Goal: Task Accomplishment & Management: Complete application form

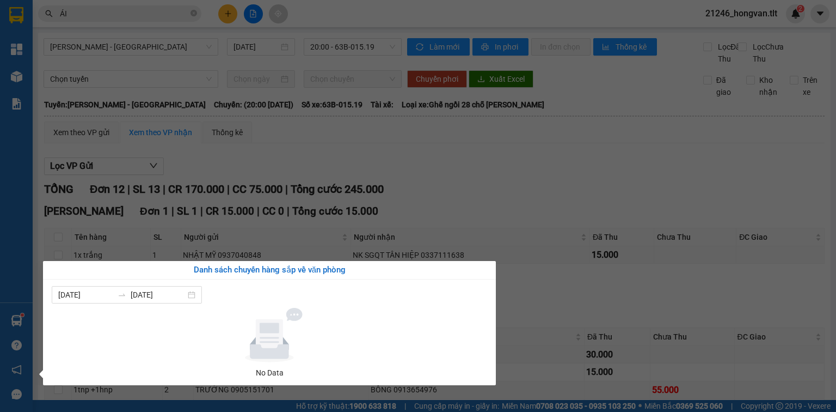
scroll to position [131, 0]
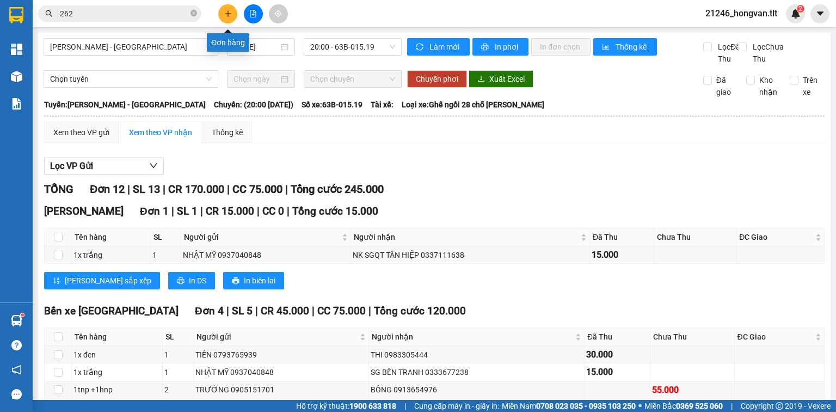
click at [230, 11] on icon "plus" at bounding box center [228, 14] width 8 height 8
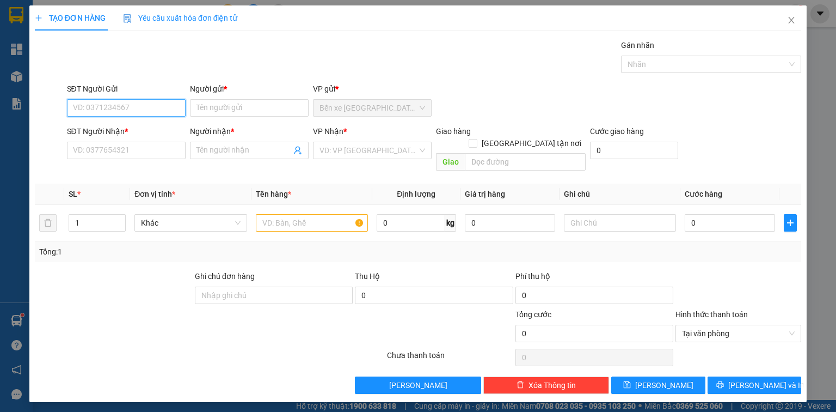
click at [144, 111] on input "SĐT Người Gửi" at bounding box center [126, 107] width 119 height 17
click at [123, 126] on div "0834854502 - TIẾN" at bounding box center [127, 129] width 106 height 12
type input "0834854502"
type input "TIẾN"
type input "0834854502"
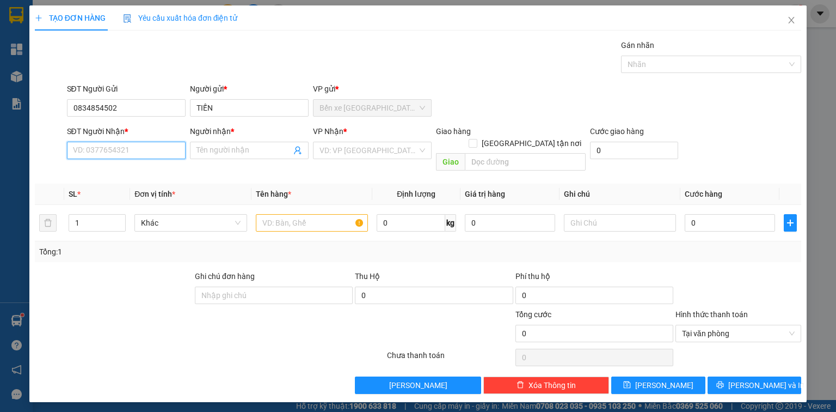
click at [127, 151] on input "SĐT Người Nhận *" at bounding box center [126, 150] width 119 height 17
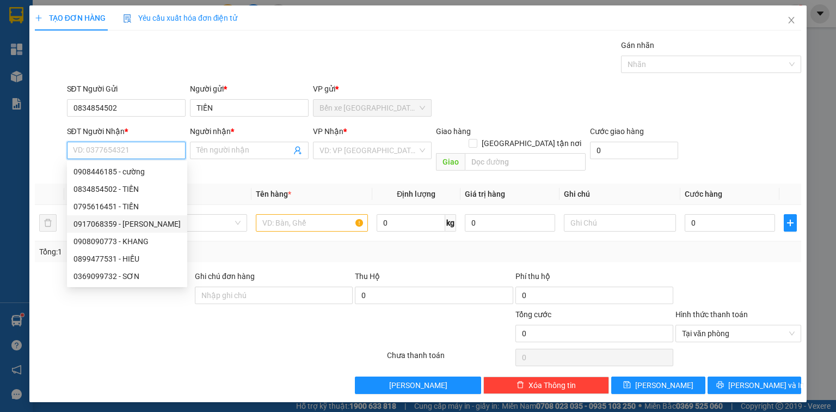
click at [113, 226] on div "0917068359 - DUY" at bounding box center [127, 224] width 107 height 12
type input "0917068359"
type input "DUY"
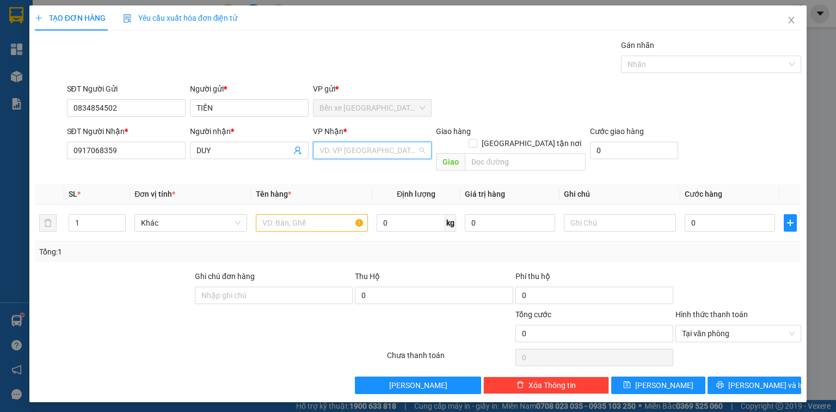
click at [346, 150] on input "search" at bounding box center [369, 150] width 98 height 16
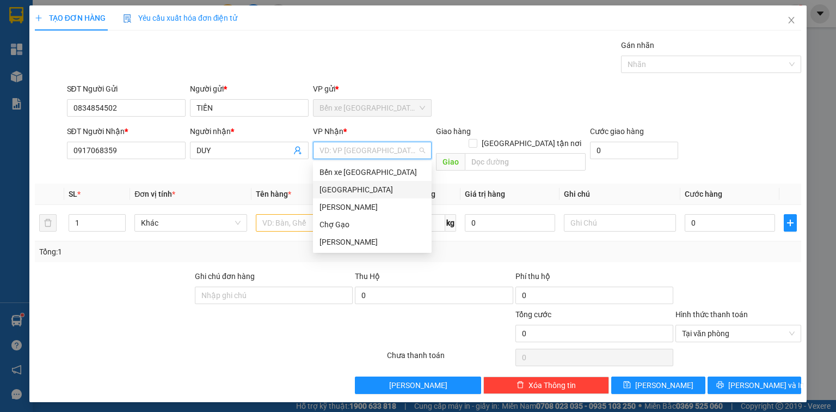
click at [345, 188] on div "[GEOGRAPHIC_DATA]" at bounding box center [373, 190] width 106 height 12
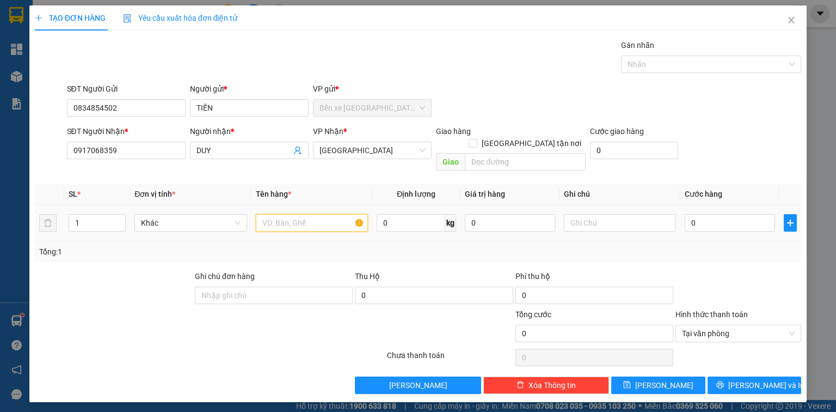
drag, startPoint x: 274, startPoint y: 210, endPoint x: 266, endPoint y: 178, distance: 33.7
click at [270, 205] on td at bounding box center [312, 223] width 121 height 36
type input "1T MUST"
click at [741, 214] on input "0" at bounding box center [730, 222] width 90 height 17
type input "3"
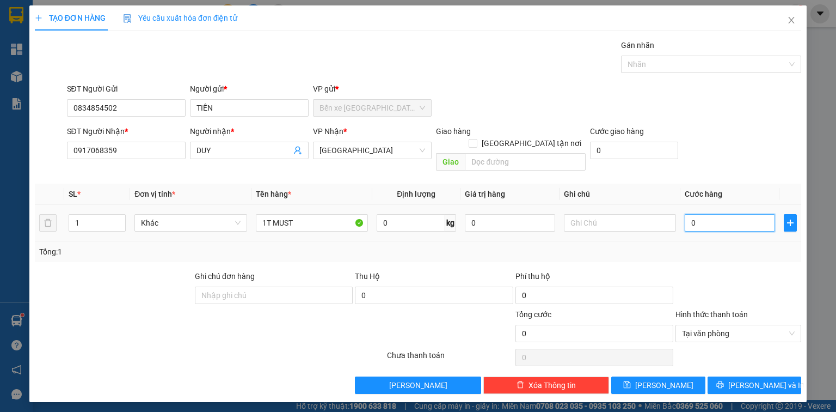
type input "3"
type input "35"
type input "35.000"
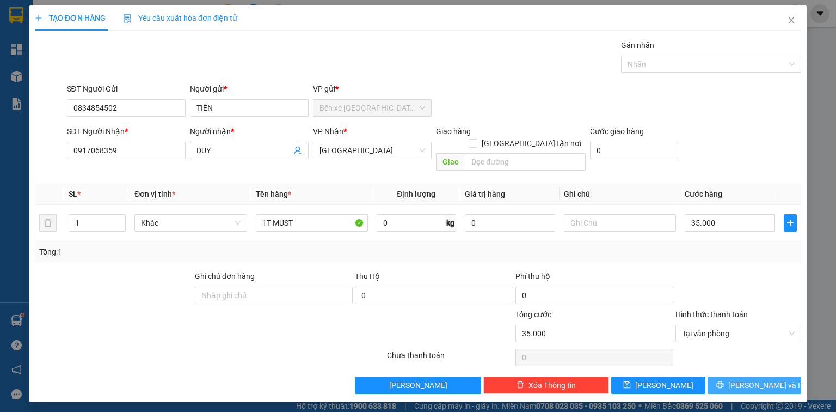
drag, startPoint x: 775, startPoint y: 370, endPoint x: 692, endPoint y: 297, distance: 110.4
click at [773, 379] on span "Lưu và In" at bounding box center [767, 385] width 76 height 12
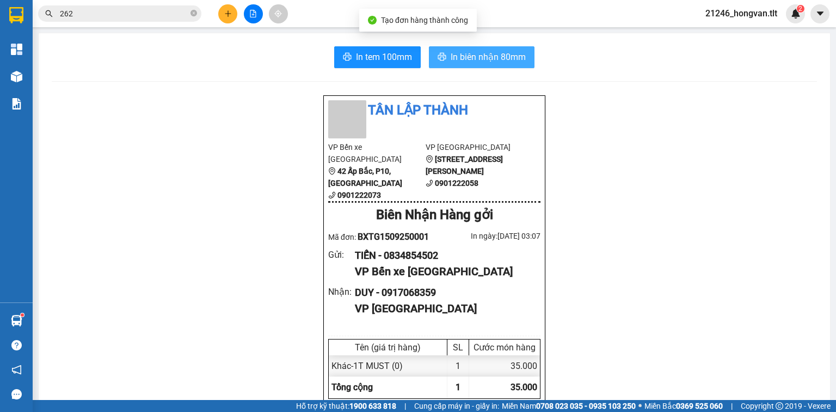
click at [462, 52] on span "In biên nhận 80mm" at bounding box center [488, 57] width 75 height 14
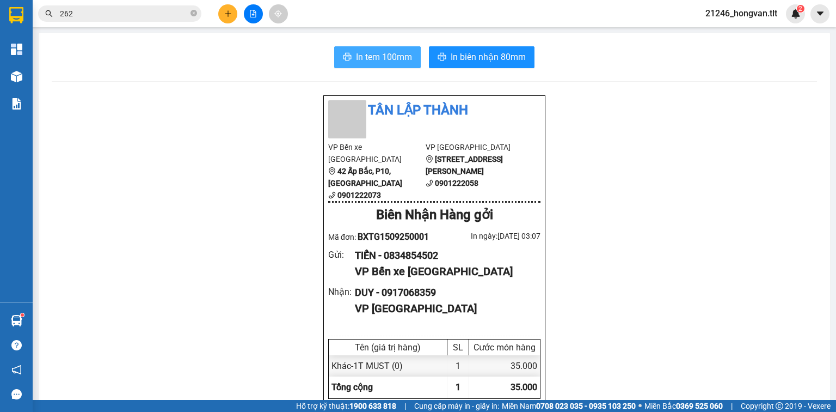
click at [387, 60] on span "In tem 100mm" at bounding box center [384, 57] width 56 height 14
click at [387, 59] on span "In tem 100mm" at bounding box center [384, 57] width 56 height 14
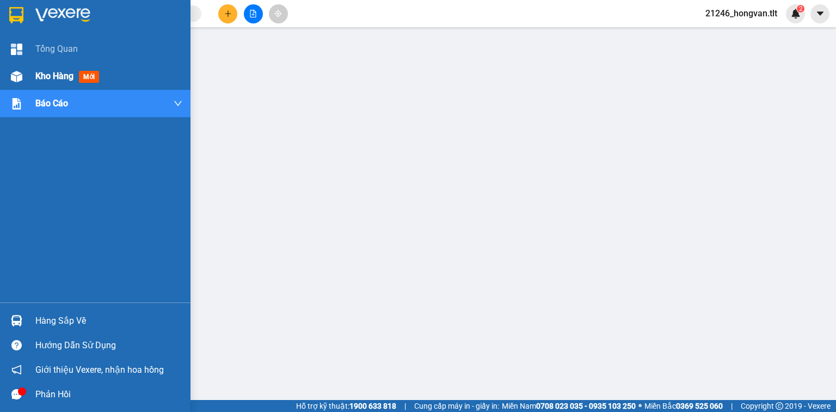
click at [50, 76] on span "Kho hàng" at bounding box center [54, 76] width 38 height 10
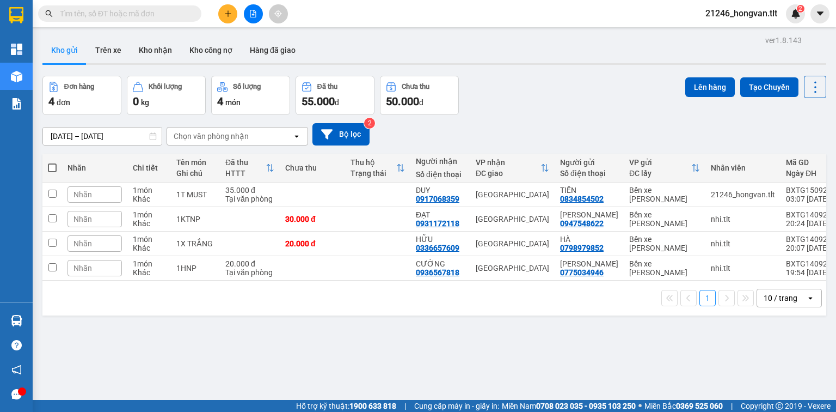
click at [51, 172] on label at bounding box center [52, 167] width 9 height 11
click at [52, 162] on input "checkbox" at bounding box center [52, 162] width 0 height 0
checkbox input "true"
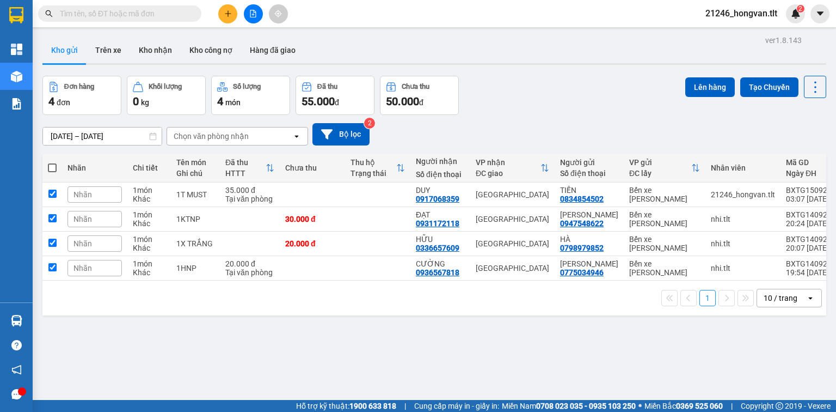
checkbox input "true"
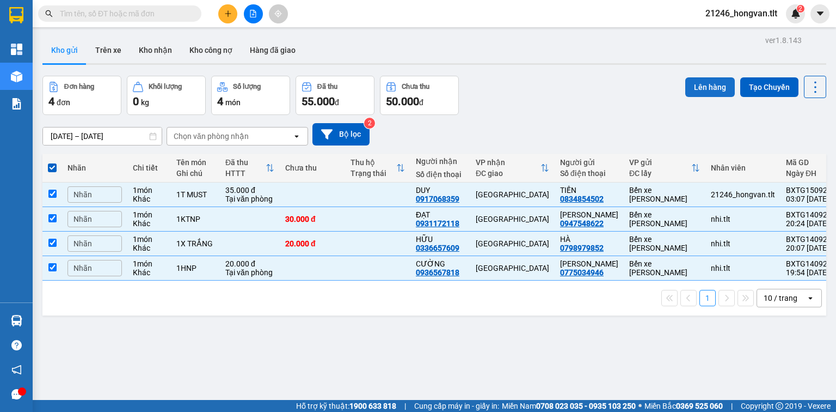
click at [710, 94] on button "Lên hàng" at bounding box center [711, 87] width 50 height 20
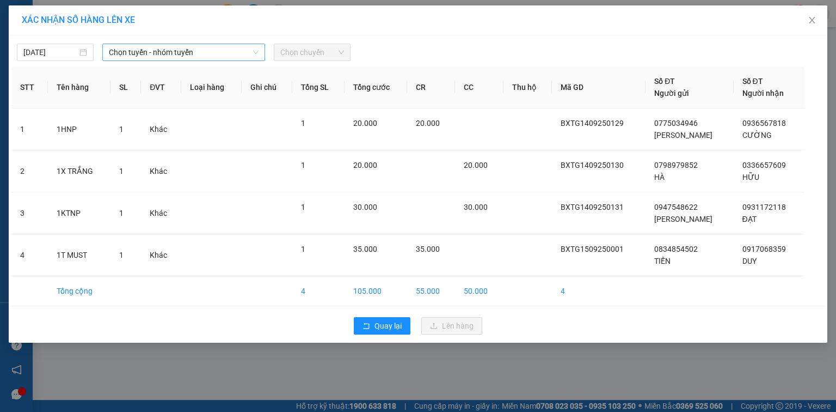
click at [136, 54] on span "Chọn tuyến - nhóm tuyến" at bounding box center [184, 52] width 150 height 16
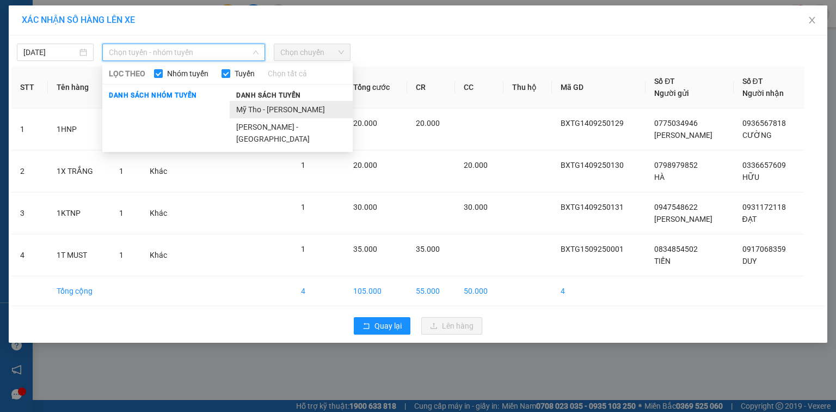
click at [265, 111] on li "Mỹ Tho - [PERSON_NAME]" at bounding box center [291, 109] width 123 height 17
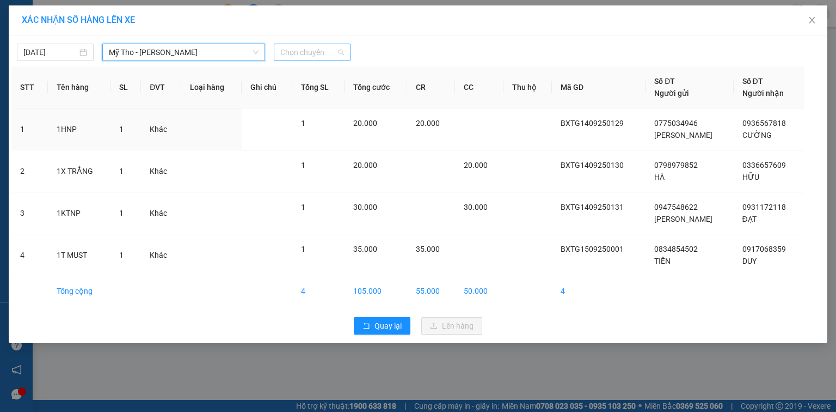
click at [325, 55] on span "Chọn chuyến" at bounding box center [312, 52] width 64 height 16
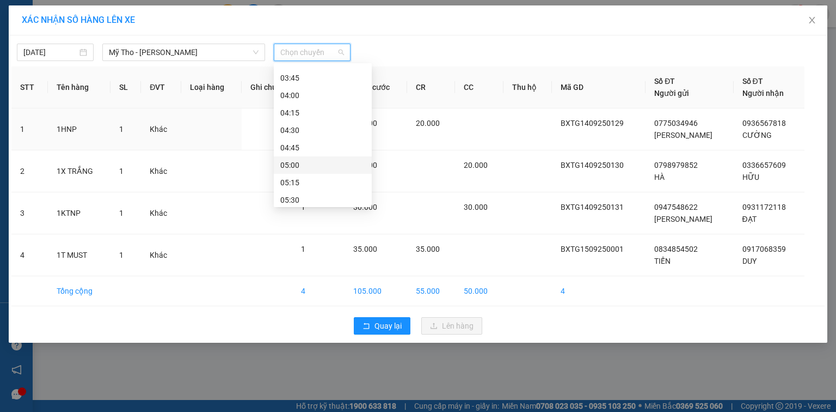
scroll to position [44, 0]
click at [335, 87] on div "03:30 - 63B-021.88" at bounding box center [322, 83] width 85 height 12
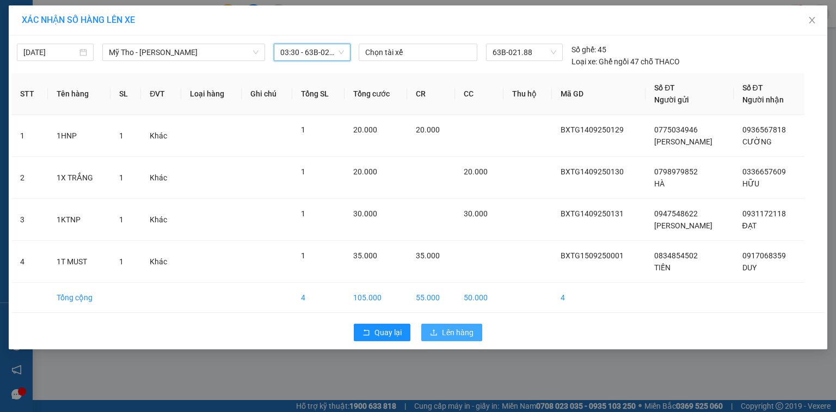
click at [445, 335] on span "Lên hàng" at bounding box center [458, 332] width 32 height 12
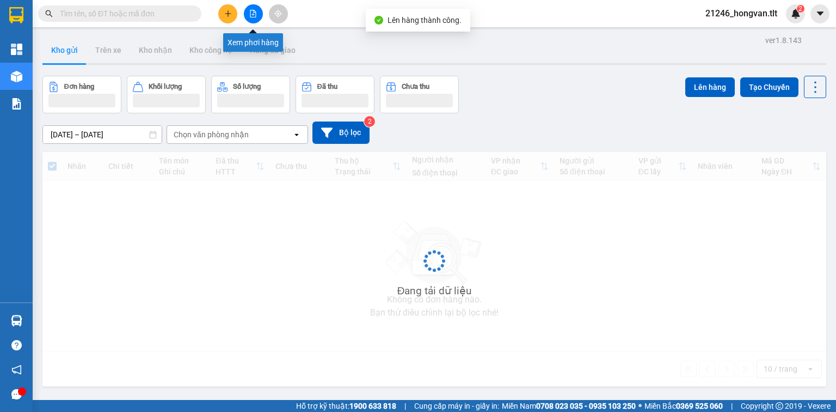
click at [258, 10] on button at bounding box center [253, 13] width 19 height 19
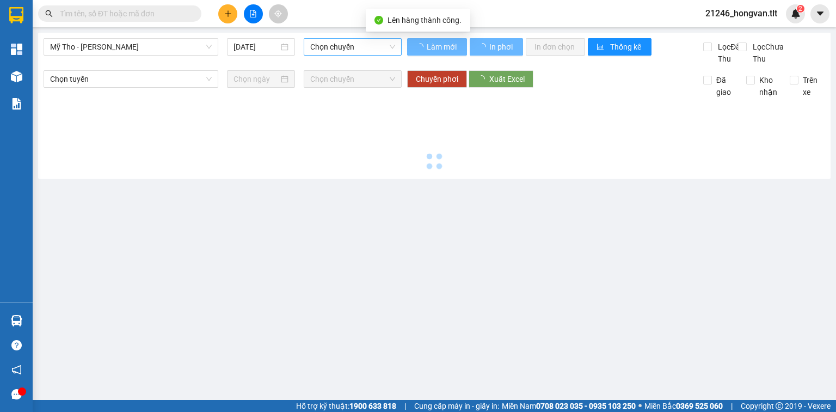
type input "[DATE]"
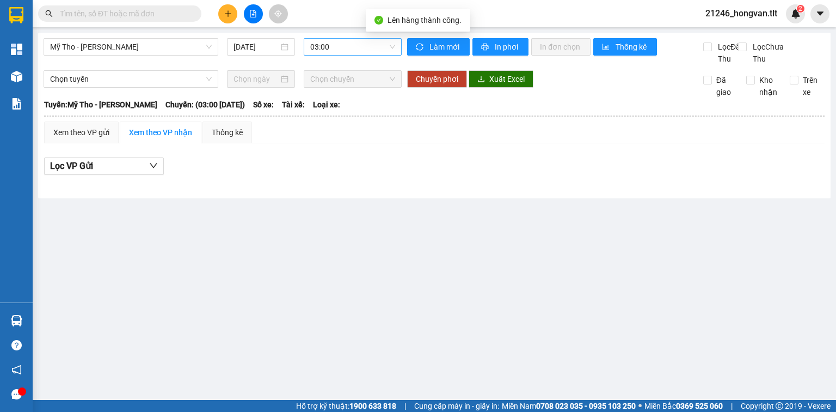
click at [333, 42] on span "03:00" at bounding box center [352, 47] width 85 height 16
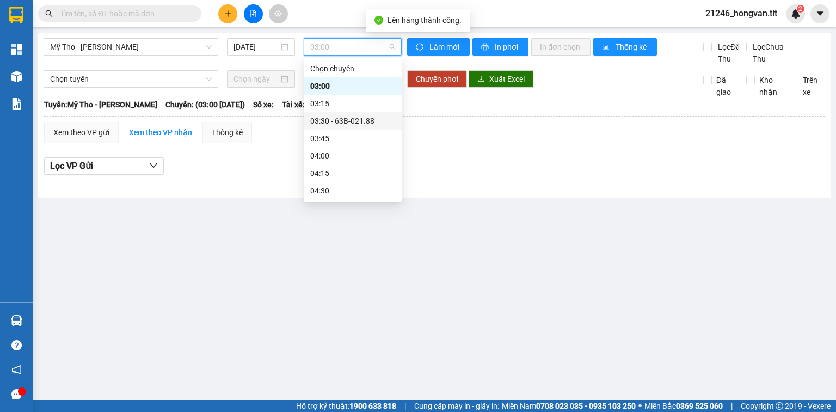
click at [375, 116] on div "03:30 - 63B-021.88" at bounding box center [352, 121] width 85 height 12
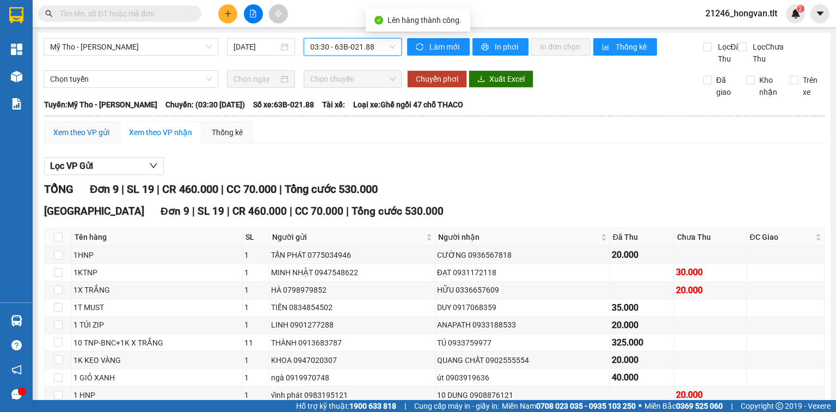
click at [73, 138] on div "Xem theo VP gửi" at bounding box center [81, 132] width 56 height 12
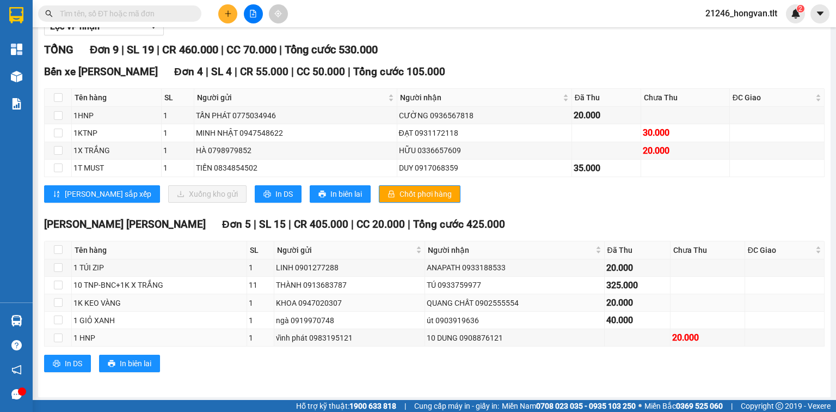
scroll to position [152, 0]
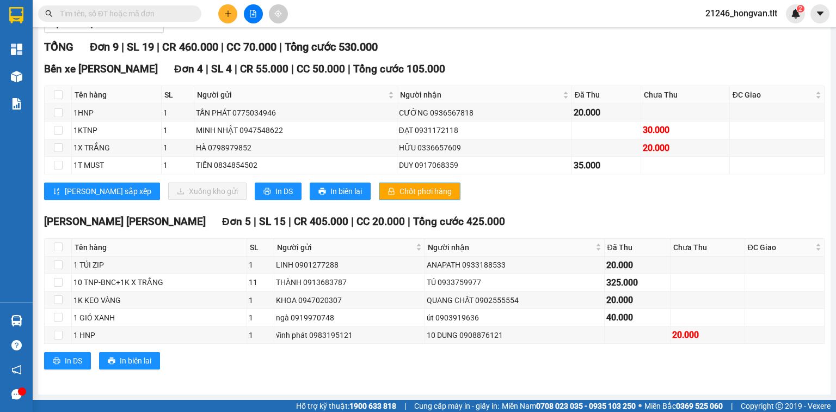
click at [389, 199] on button "Chốt phơi hàng" at bounding box center [420, 190] width 82 height 17
click at [276, 191] on span "In DS" at bounding box center [284, 191] width 17 height 12
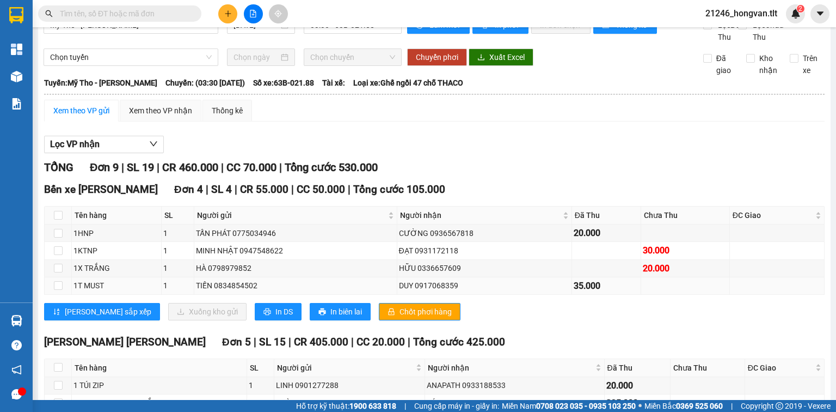
scroll to position [21, 0]
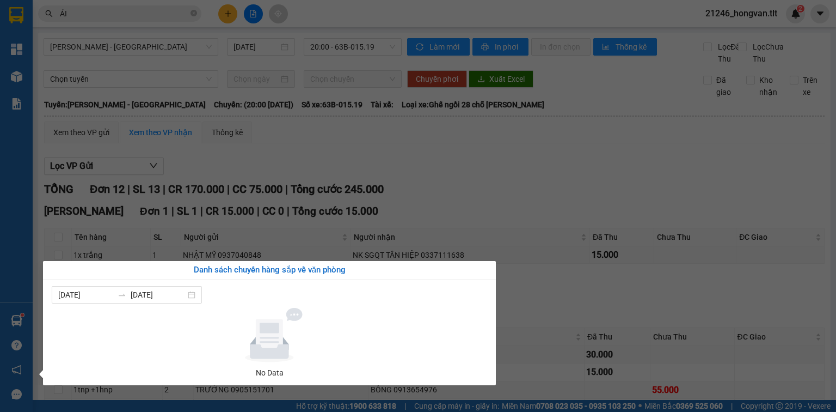
drag, startPoint x: 0, startPoint y: 0, endPoint x: 13, endPoint y: 81, distance: 81.6
click at [11, 81] on div "Tổng Quan Kho hàng mới Báo cáo Báo cáo dòng tiền (Nhân Viên) Báo cáo dòng tiền …" at bounding box center [16, 206] width 33 height 412
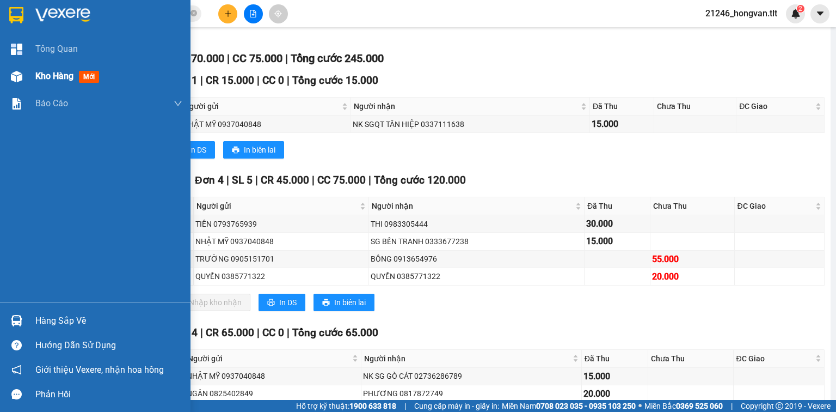
click at [36, 76] on span "Kho hàng" at bounding box center [54, 76] width 38 height 10
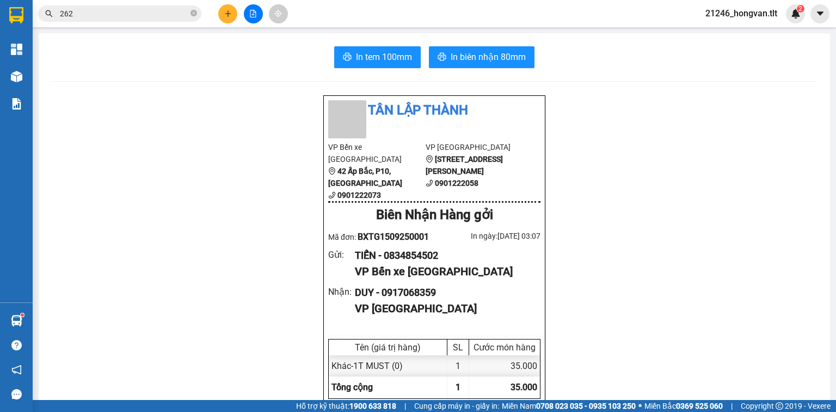
scroll to position [222, 0]
click at [225, 15] on icon "plus" at bounding box center [228, 14] width 8 height 8
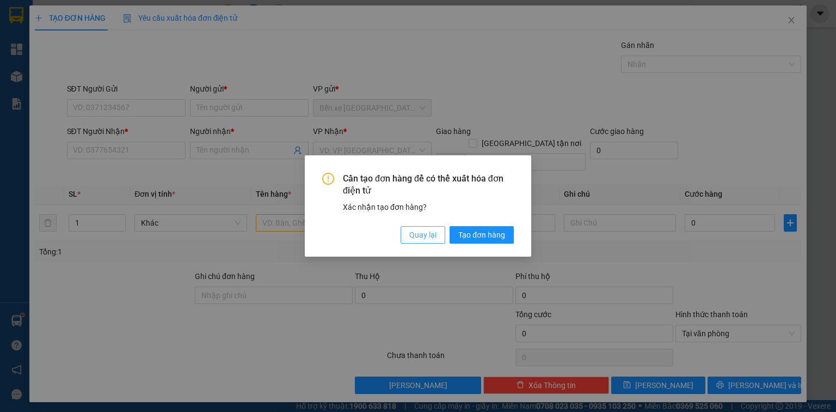
click at [437, 232] on button "Quay lại" at bounding box center [423, 234] width 45 height 17
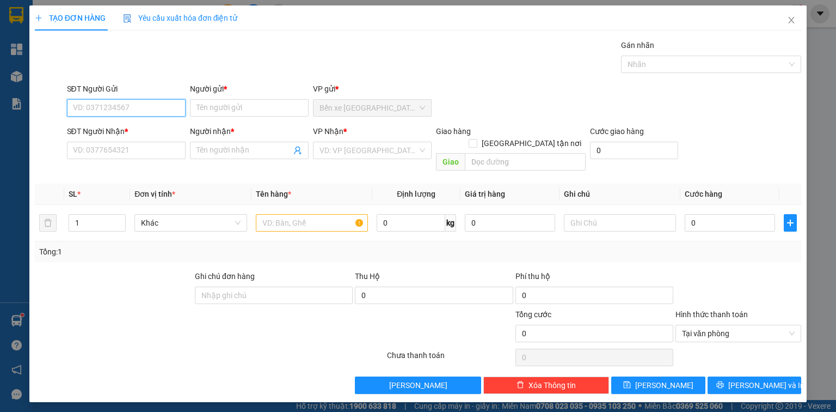
click at [159, 110] on input "SĐT Người Gửi" at bounding box center [126, 107] width 119 height 17
type input "0774774784"
drag, startPoint x: 159, startPoint y: 129, endPoint x: 155, endPoint y: 143, distance: 14.7
click at [159, 130] on div "0774774784 - LONG" at bounding box center [127, 129] width 106 height 12
type input "LONG"
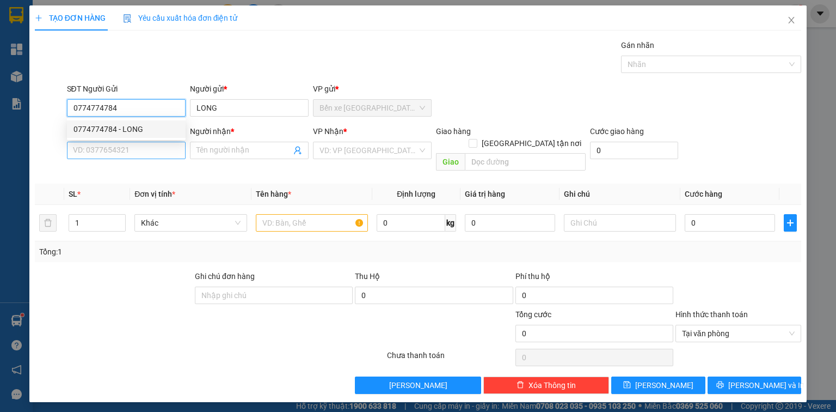
type input "0774774784"
click at [155, 143] on input "SĐT Người Nhận *" at bounding box center [126, 150] width 119 height 17
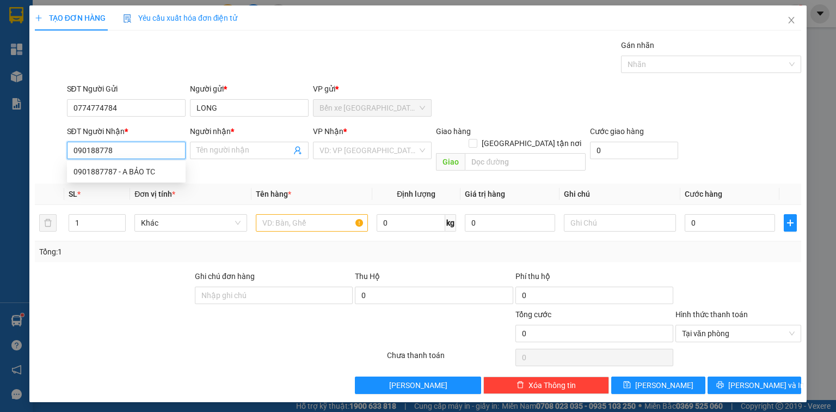
type input "0901887787"
click at [143, 175] on div "0901887787 - A BẢO TC" at bounding box center [127, 172] width 106 height 12
type input "A BẢO TC"
type input "0901887787"
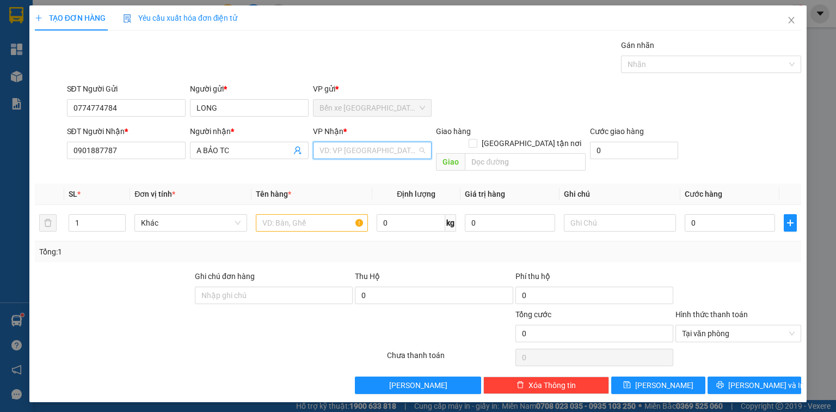
drag, startPoint x: 337, startPoint y: 149, endPoint x: 354, endPoint y: 172, distance: 28.8
click at [337, 149] on input "search" at bounding box center [369, 150] width 98 height 16
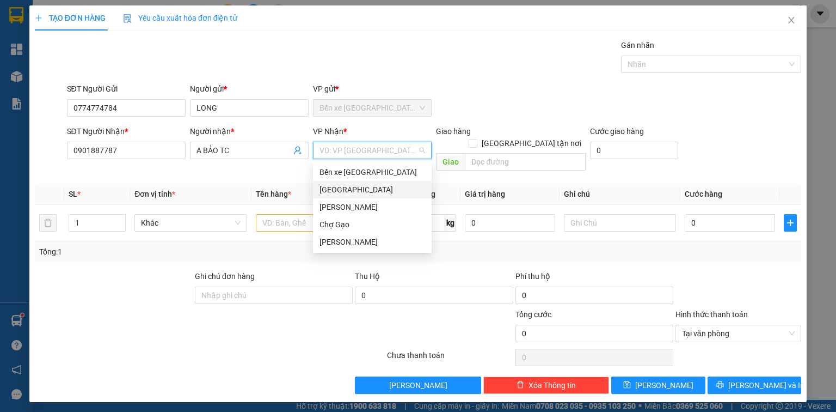
click at [360, 185] on div "Sài Gòn" at bounding box center [373, 190] width 106 height 12
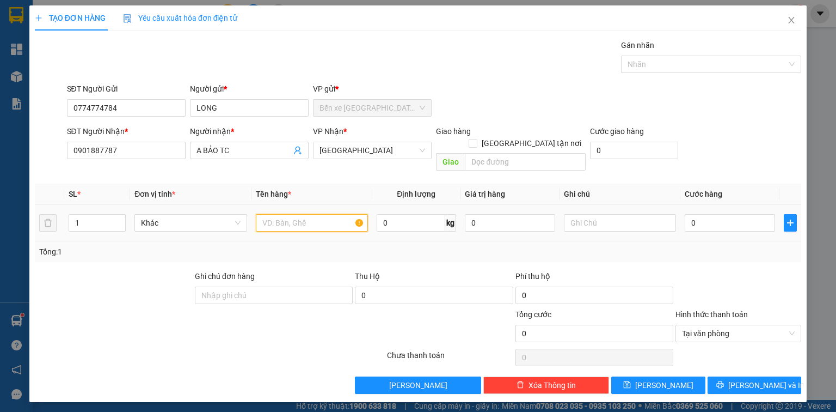
click at [294, 214] on input "text" at bounding box center [312, 222] width 112 height 17
type input "1 TMUST"
click at [741, 216] on input "0" at bounding box center [730, 222] width 90 height 17
type input "3"
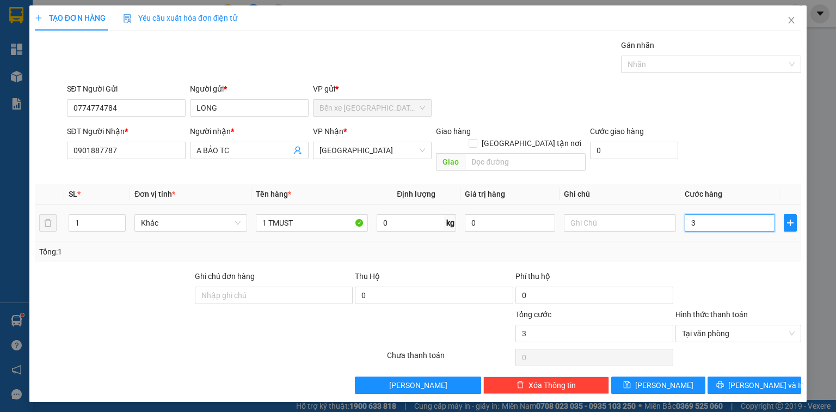
type input "35"
type input "35.000"
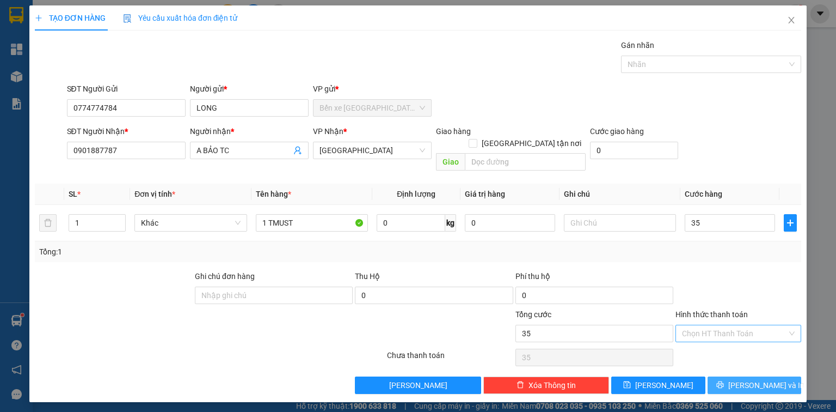
type input "35.000"
click at [782, 376] on button "[PERSON_NAME] và In" at bounding box center [755, 384] width 94 height 17
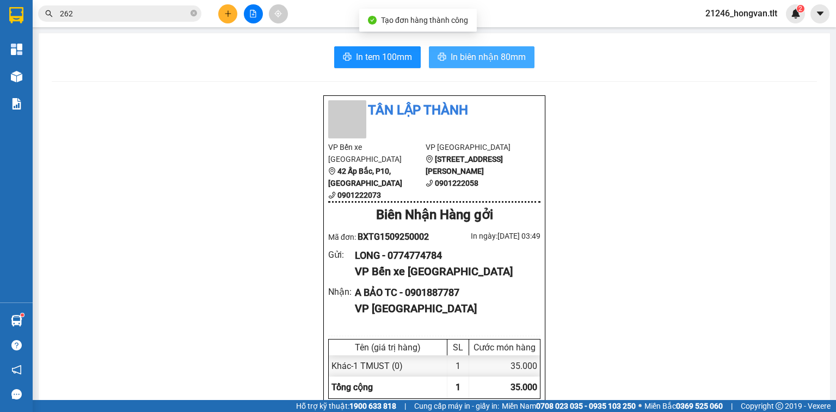
click at [486, 56] on span "In biên nhận 80mm" at bounding box center [488, 57] width 75 height 14
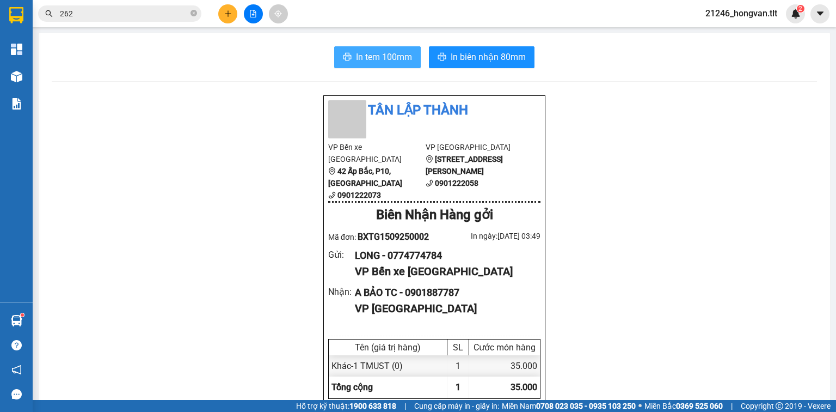
click at [414, 55] on button "In tem 100mm" at bounding box center [377, 57] width 87 height 22
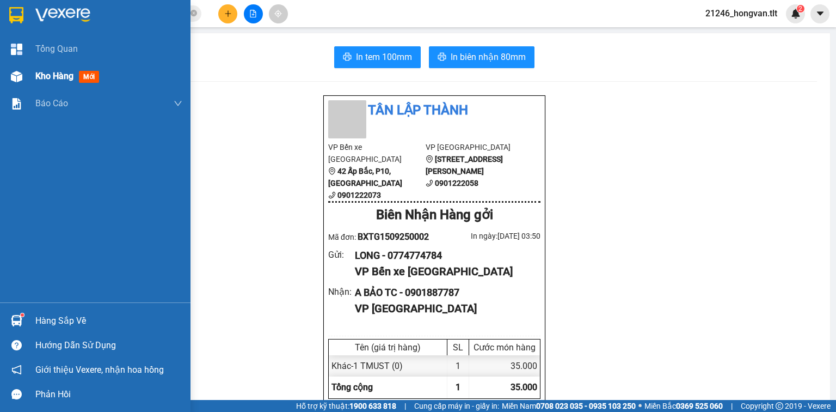
click at [65, 73] on span "Kho hàng" at bounding box center [54, 76] width 38 height 10
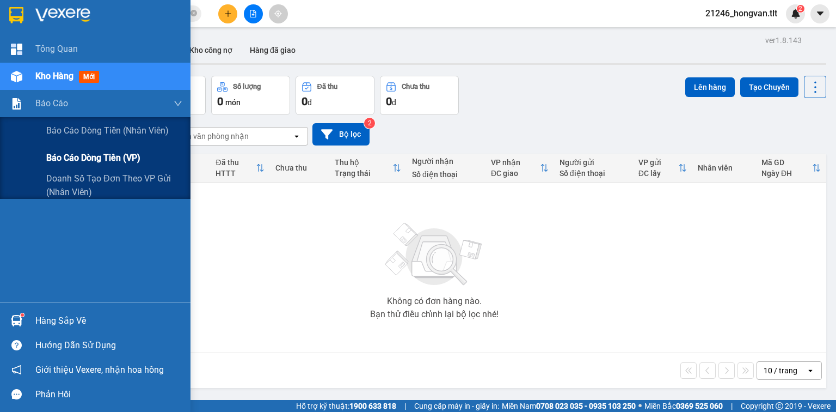
click at [71, 155] on span "Báo cáo dòng tiền (VP)" at bounding box center [93, 158] width 94 height 14
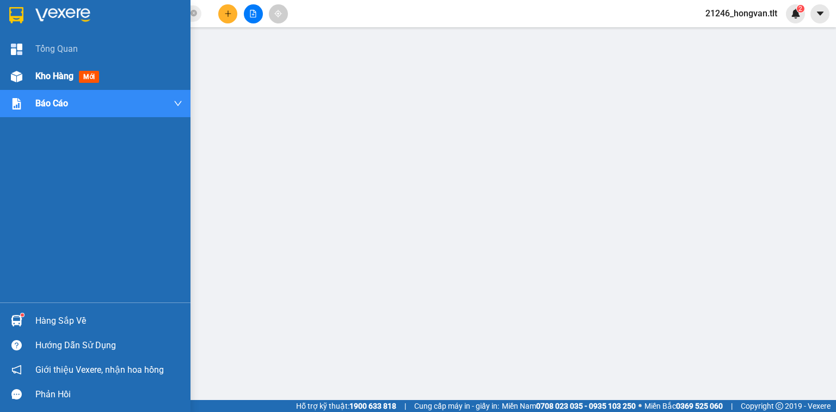
click at [81, 71] on span "mới" at bounding box center [89, 77] width 20 height 12
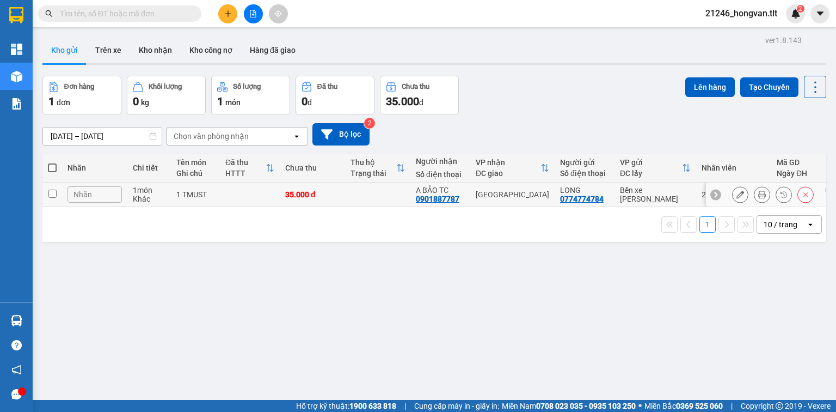
drag, startPoint x: 276, startPoint y: 201, endPoint x: 240, endPoint y: 191, distance: 37.3
click at [275, 201] on td at bounding box center [250, 194] width 60 height 25
checkbox input "true"
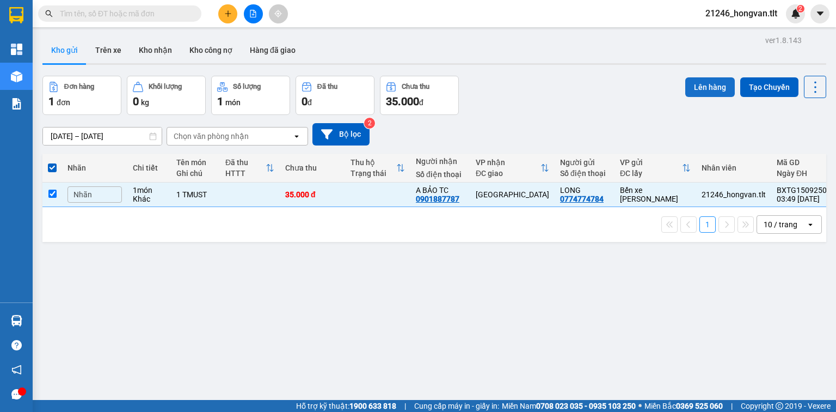
click at [714, 85] on button "Lên hàng" at bounding box center [711, 87] width 50 height 20
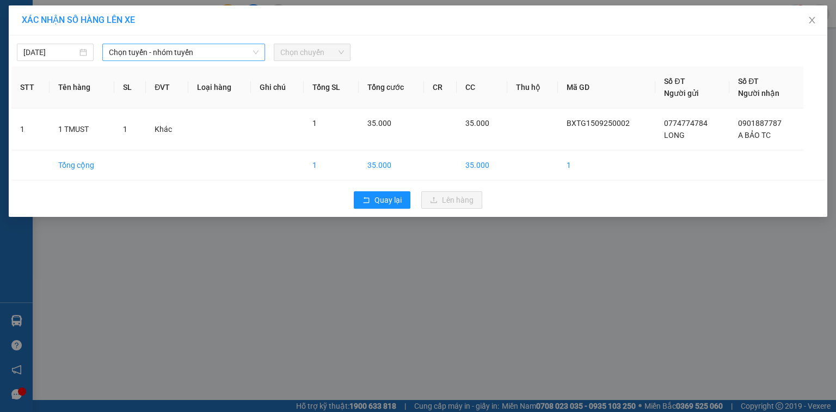
drag, startPoint x: 120, startPoint y: 56, endPoint x: 123, endPoint y: 60, distance: 5.9
click at [120, 57] on span "Chọn tuyến - nhóm tuyến" at bounding box center [184, 52] width 150 height 16
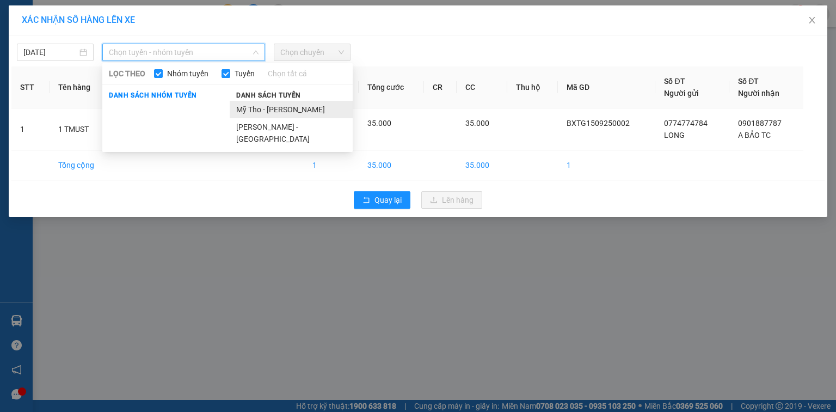
click at [245, 109] on li "Mỹ Tho - [PERSON_NAME]" at bounding box center [291, 109] width 123 height 17
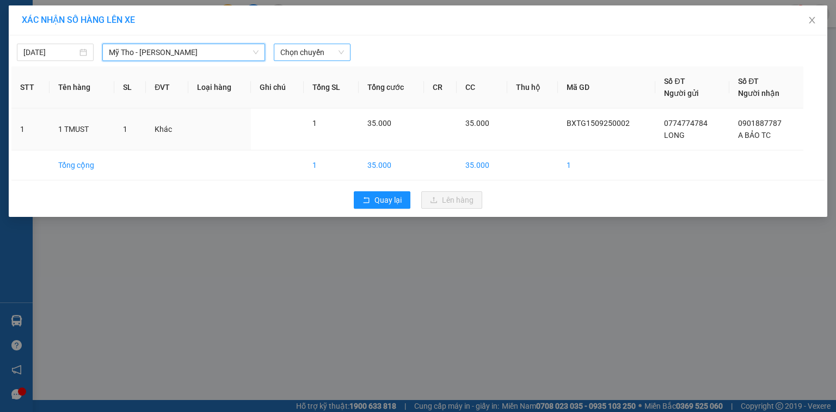
click at [300, 50] on span "Chọn chuyến" at bounding box center [312, 52] width 64 height 16
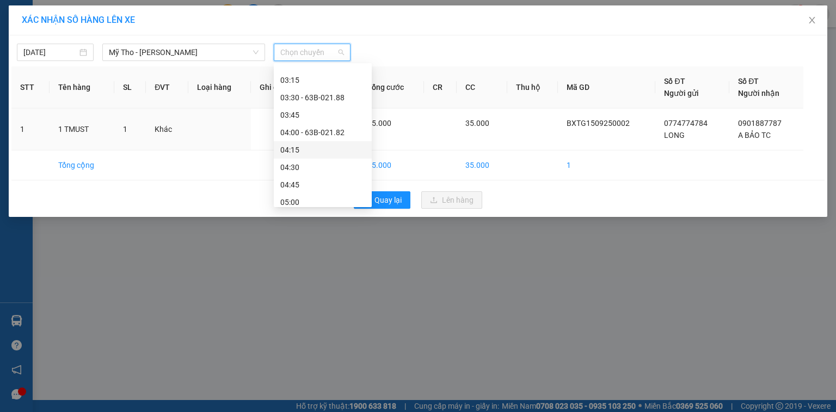
scroll to position [44, 0]
click at [308, 133] on div "04:15" at bounding box center [322, 135] width 85 height 12
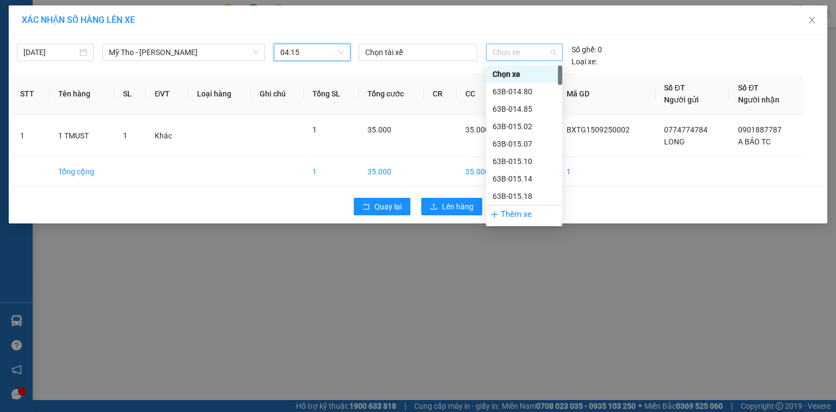
click at [512, 57] on span "Chọn xe" at bounding box center [524, 52] width 63 height 16
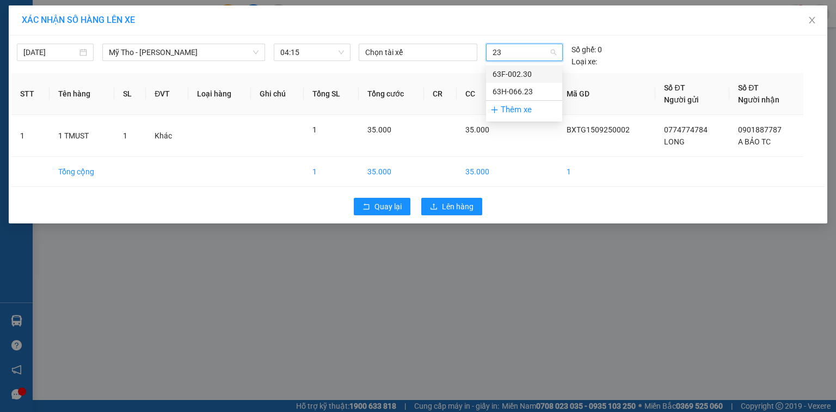
type input "230"
click at [543, 75] on div "63F-002.30" at bounding box center [524, 74] width 63 height 12
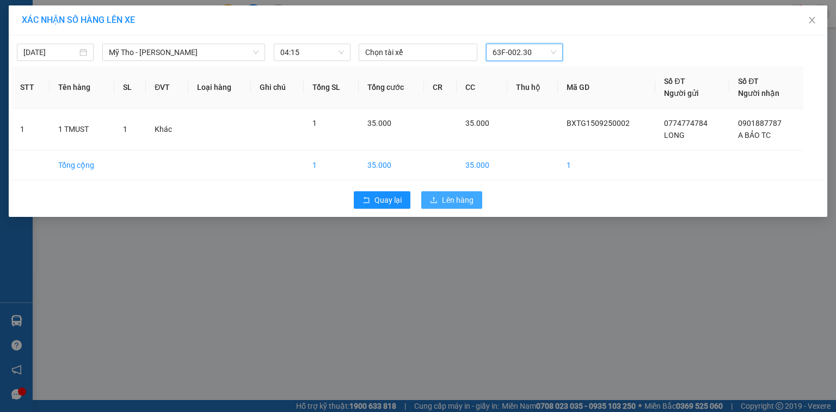
click at [436, 198] on icon "upload" at bounding box center [434, 200] width 8 height 8
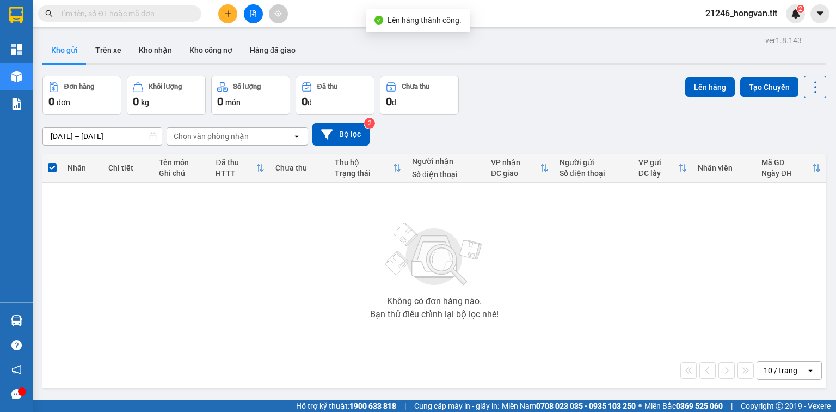
drag, startPoint x: 246, startPoint y: 1, endPoint x: 246, endPoint y: 7, distance: 6.0
click at [246, 2] on div "Kết quả [PERSON_NAME] ( 0 ) Bộ lọc Ngày tạo [PERSON_NAME] nhất No Data 21246_ho…" at bounding box center [418, 13] width 836 height 27
click at [248, 13] on button at bounding box center [253, 13] width 19 height 19
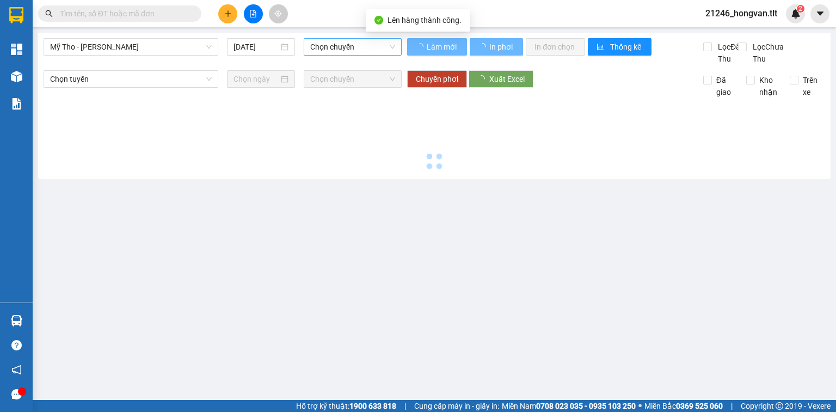
type input "[DATE]"
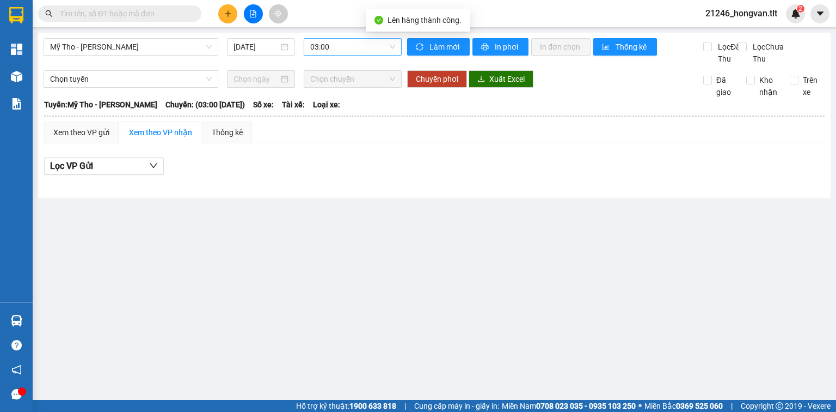
click at [344, 47] on span "03:00" at bounding box center [352, 47] width 85 height 16
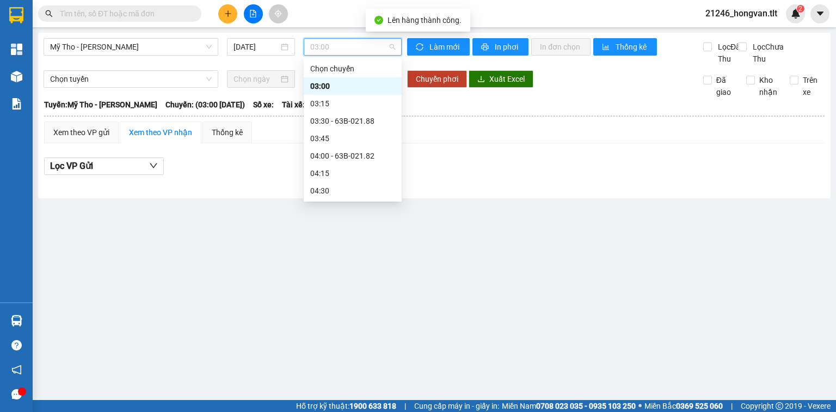
type input "2"
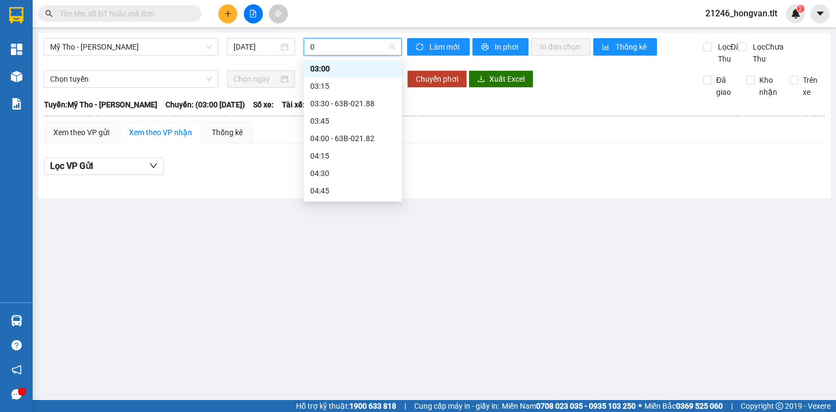
type input "04"
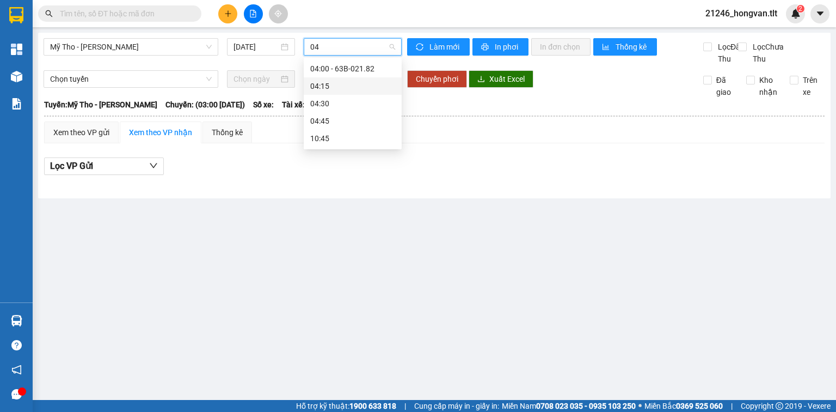
click at [344, 83] on div "04:15" at bounding box center [352, 86] width 85 height 12
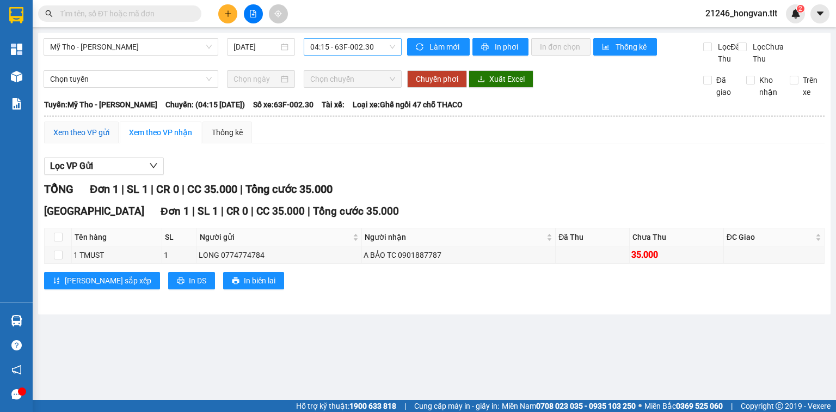
click at [79, 138] on div "Xem theo VP gửi" at bounding box center [81, 132] width 56 height 12
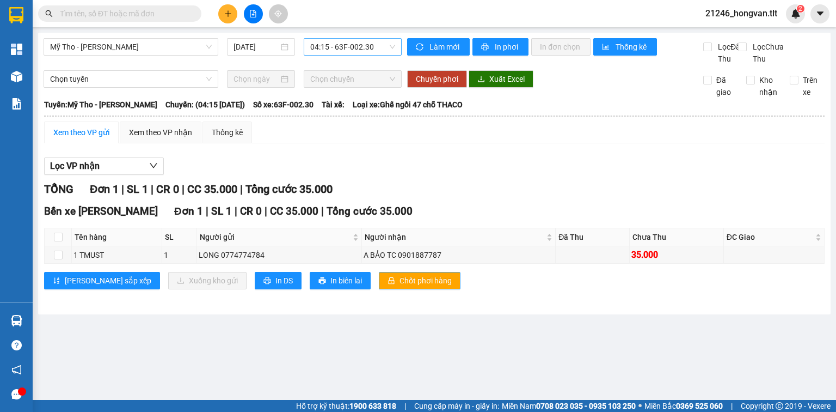
drag, startPoint x: 377, startPoint y: 289, endPoint x: 358, endPoint y: 288, distance: 18.5
click at [400, 286] on span "Chốt phơi hàng" at bounding box center [426, 280] width 52 height 12
click at [276, 286] on span "In DS" at bounding box center [284, 280] width 17 height 12
click at [139, 20] on span at bounding box center [119, 13] width 163 height 16
click at [146, 17] on input "text" at bounding box center [124, 14] width 129 height 12
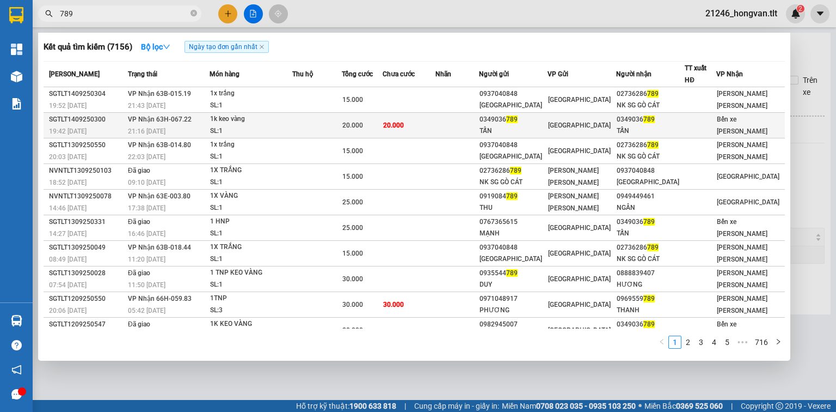
type input "789"
click at [566, 121] on span "[GEOGRAPHIC_DATA]" at bounding box center [579, 125] width 63 height 8
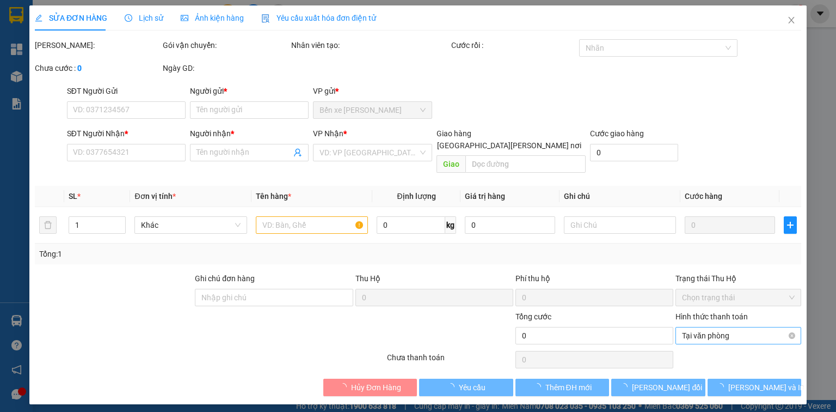
type input "0349036789"
type input "TẤN"
type input "0349036789"
type input "TẤN"
type input "20.000"
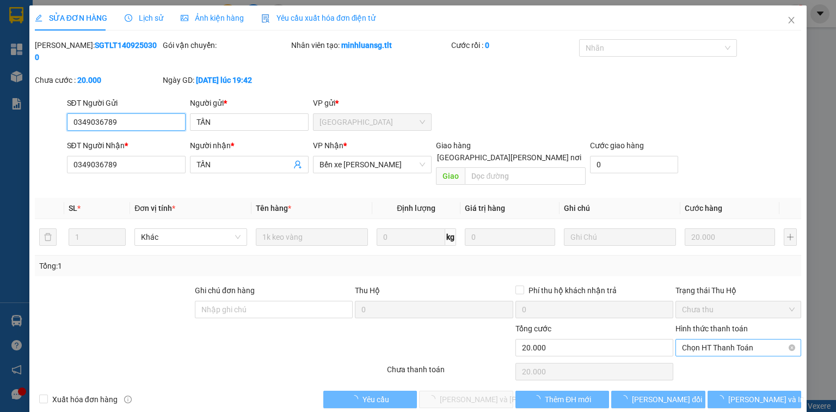
click at [726, 339] on span "Chọn HT Thanh Toán" at bounding box center [738, 347] width 113 height 16
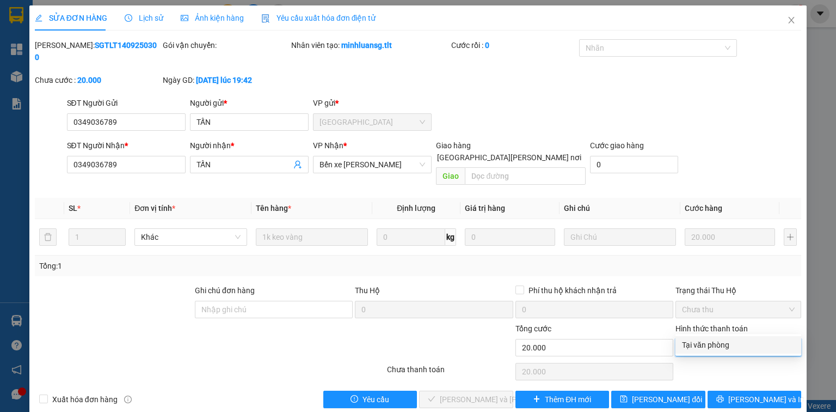
click at [719, 344] on div "Tại văn phòng" at bounding box center [738, 345] width 113 height 12
type input "0"
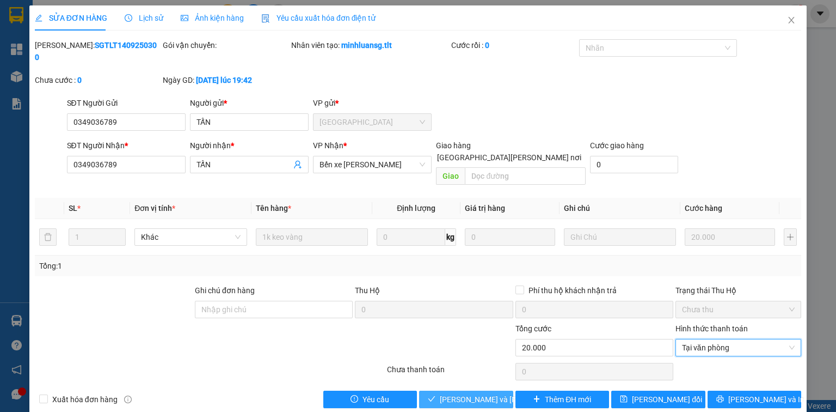
click at [488, 393] on span "[PERSON_NAME] và [PERSON_NAME] hàng" at bounding box center [513, 399] width 147 height 12
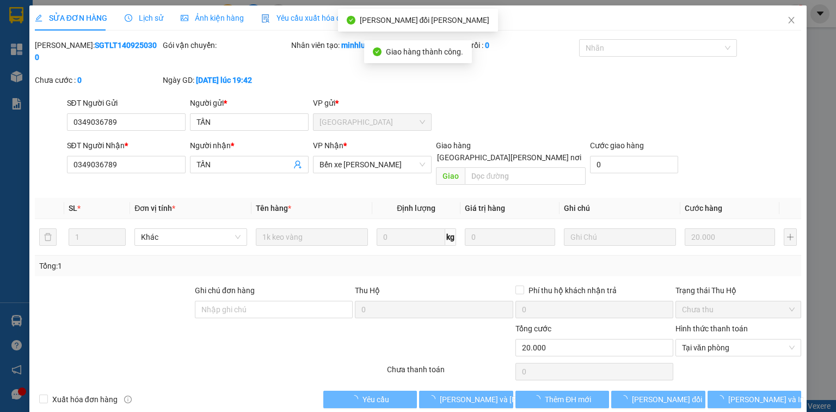
click at [789, 16] on span "Close" at bounding box center [792, 20] width 30 height 30
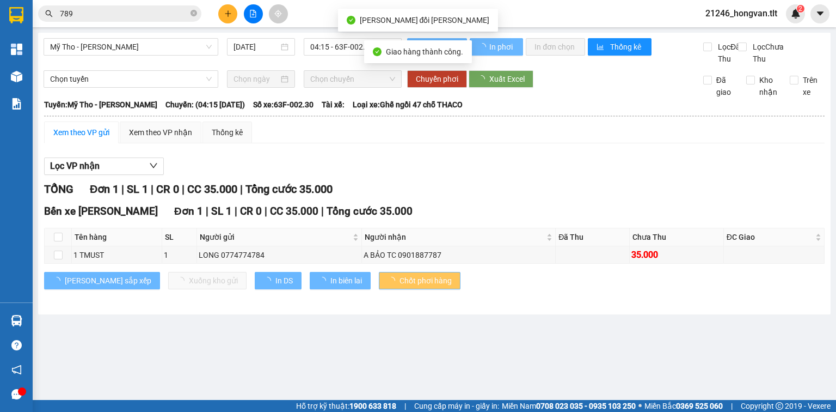
click at [131, 11] on input "789" at bounding box center [124, 14] width 129 height 12
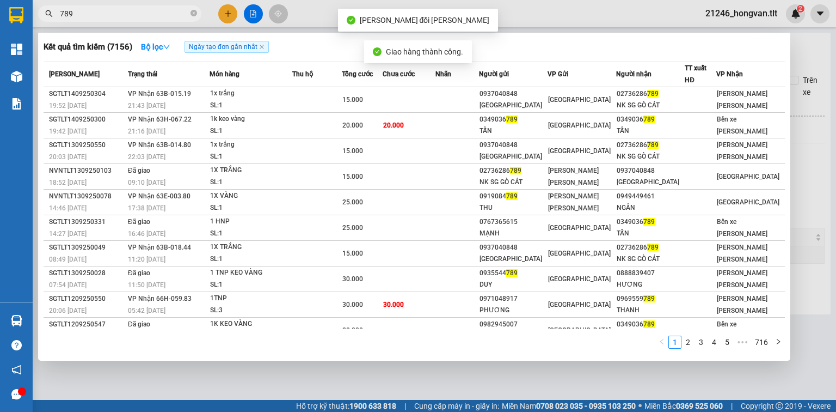
click at [130, 11] on input "789" at bounding box center [124, 14] width 129 height 12
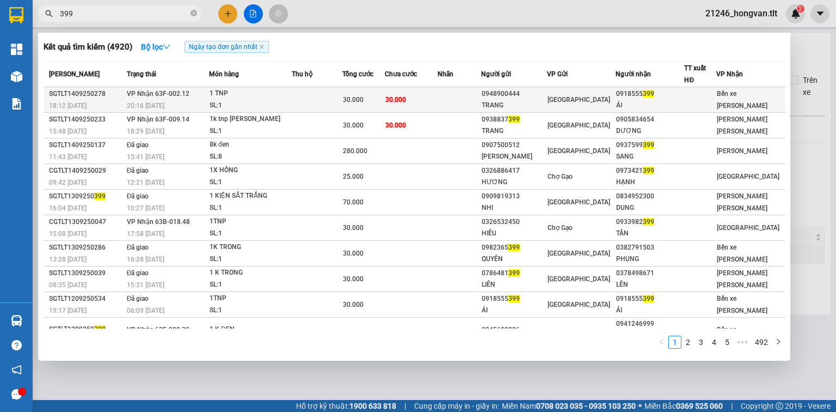
type input "399"
click at [452, 94] on td at bounding box center [460, 100] width 44 height 26
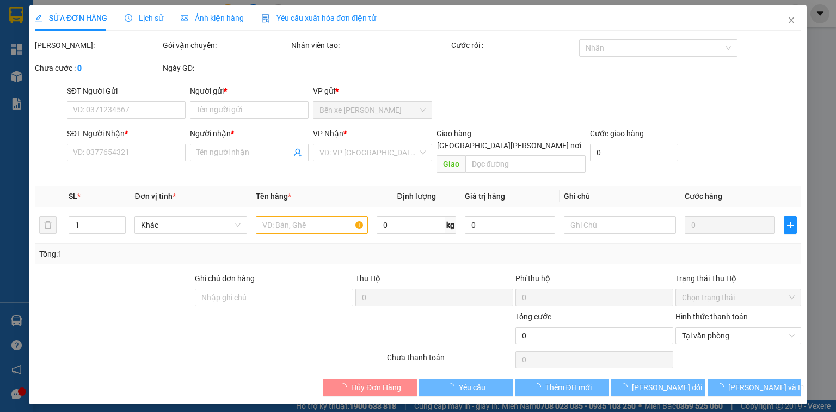
type input "0948900444"
type input "TRANG"
type input "0918555399"
type input "ÁI"
type input "30.000"
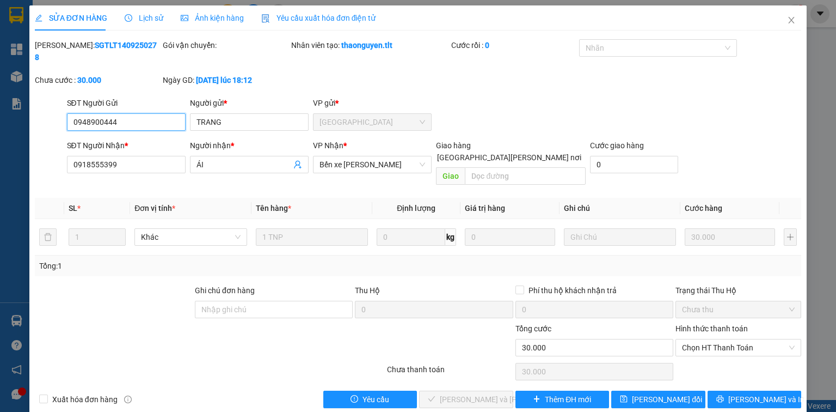
click at [688, 339] on span "Chọn HT Thanh Toán" at bounding box center [738, 347] width 113 height 16
drag, startPoint x: 697, startPoint y: 347, endPoint x: 481, endPoint y: 356, distance: 215.9
click at [695, 347] on div "Tại văn phòng" at bounding box center [738, 345] width 113 height 12
type input "0"
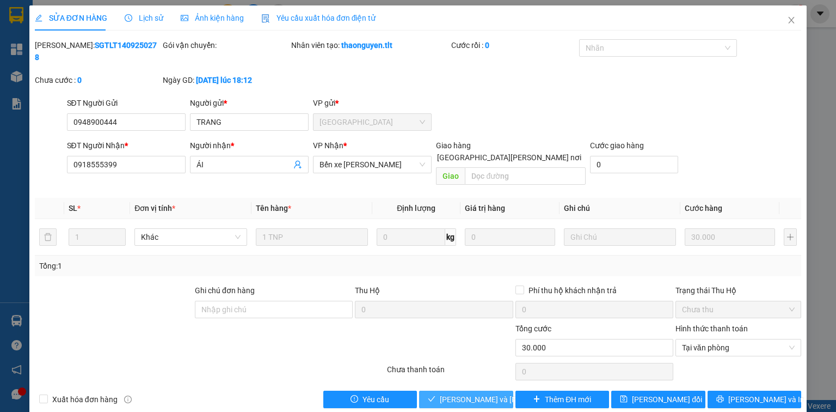
drag, startPoint x: 449, startPoint y: 368, endPoint x: 409, endPoint y: 350, distance: 43.9
click at [449, 393] on span "[PERSON_NAME] và [PERSON_NAME] hàng" at bounding box center [513, 399] width 147 height 12
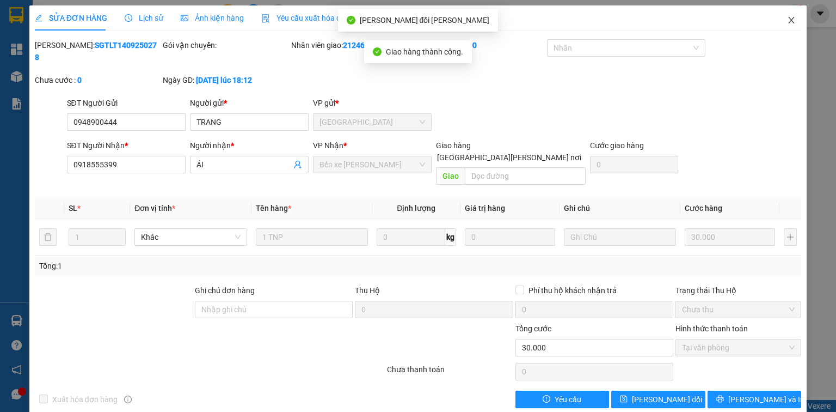
click at [805, 16] on span "Close" at bounding box center [792, 20] width 30 height 30
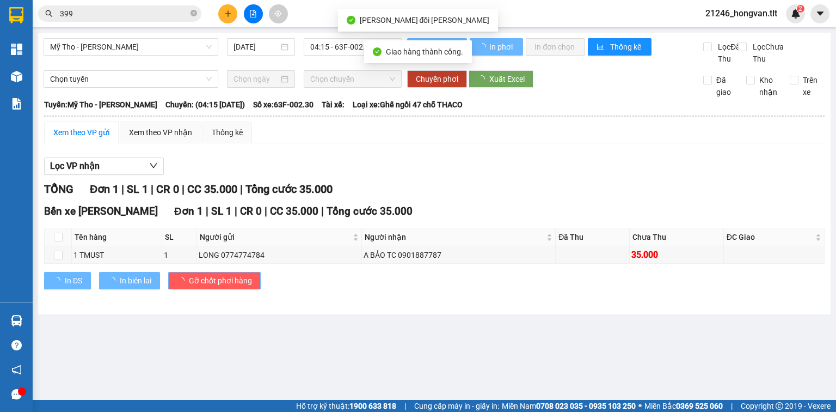
click at [180, 20] on span "399" at bounding box center [119, 13] width 163 height 16
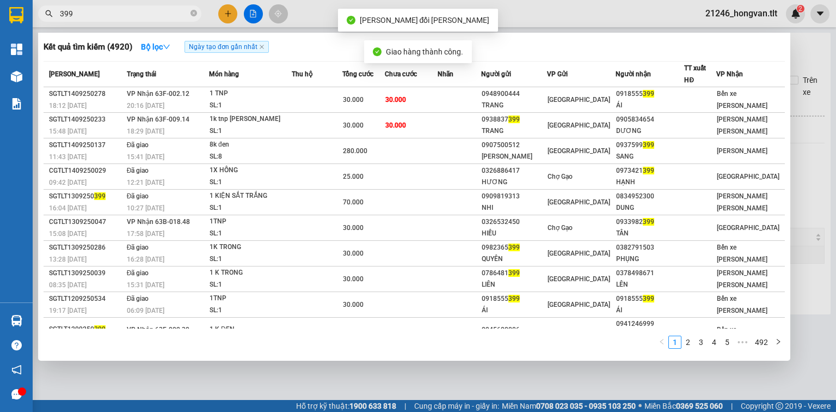
click at [178, 17] on input "399" at bounding box center [124, 14] width 129 height 12
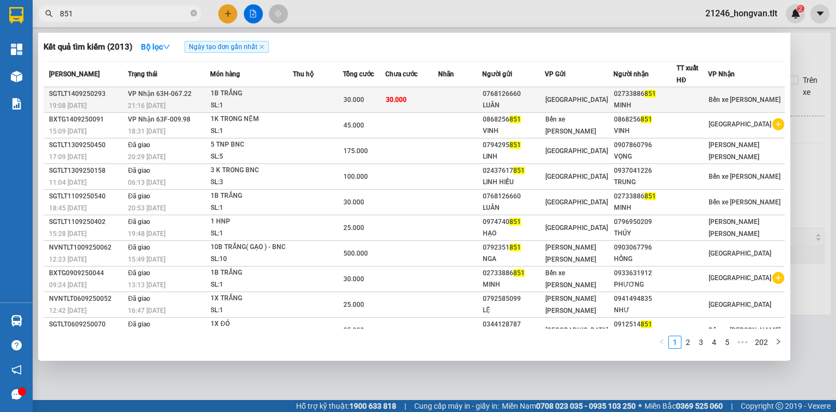
type input "851"
click at [513, 101] on div "LUÂN" at bounding box center [514, 105] width 62 height 11
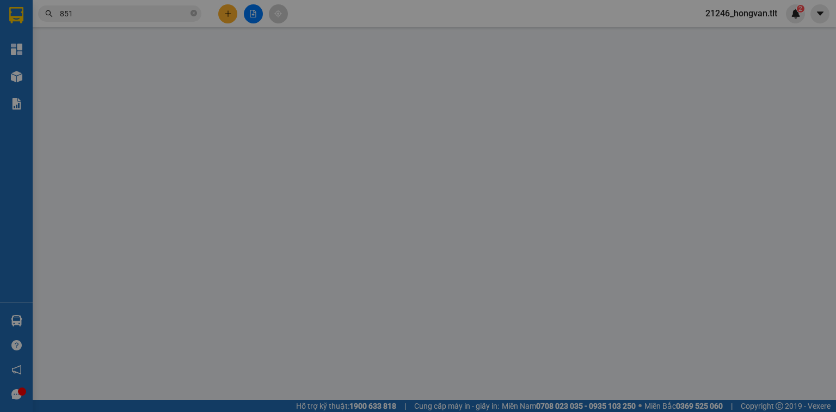
type input "0768126660"
type input "LUÂN"
type input "02733886851"
type input "MINH"
type input "30.000"
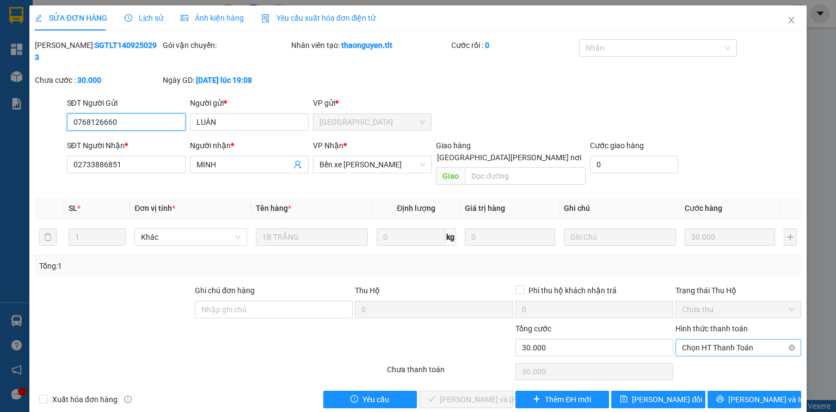
drag, startPoint x: 728, startPoint y: 316, endPoint x: 730, endPoint y: 329, distance: 13.7
click at [728, 339] on span "Chọn HT Thanh Toán" at bounding box center [738, 347] width 113 height 16
drag, startPoint x: 730, startPoint y: 329, endPoint x: 647, endPoint y: 354, distance: 86.3
click at [729, 344] on div "Tại văn phòng" at bounding box center [738, 345] width 113 height 12
type input "0"
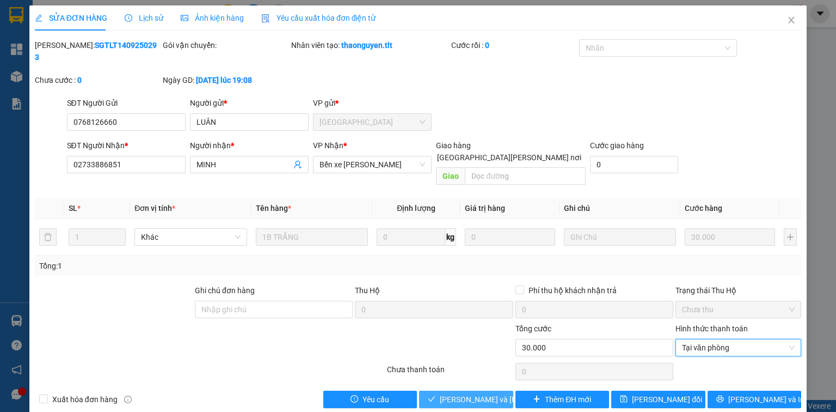
click at [471, 393] on span "[PERSON_NAME] và [PERSON_NAME] hàng" at bounding box center [513, 399] width 147 height 12
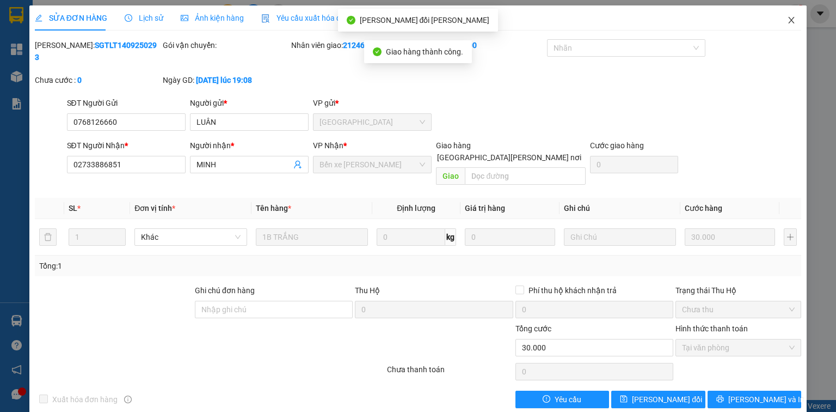
drag, startPoint x: 798, startPoint y: 17, endPoint x: 369, endPoint y: 40, distance: 430.3
click at [798, 17] on span "Close" at bounding box center [792, 20] width 30 height 30
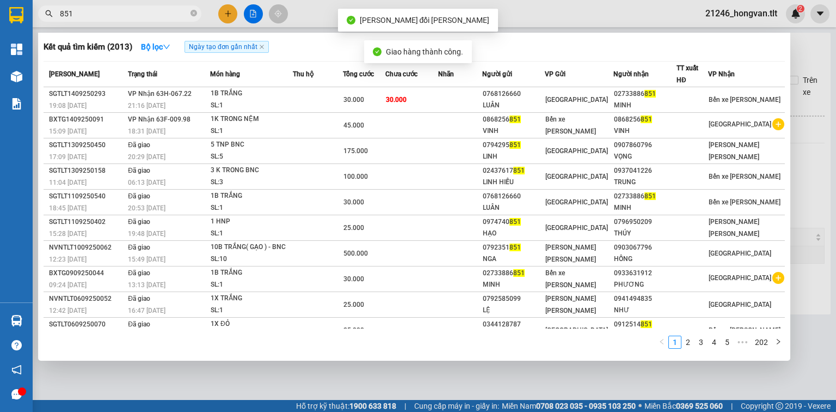
click at [149, 15] on input "851" at bounding box center [124, 14] width 129 height 12
drag, startPoint x: 149, startPoint y: 15, endPoint x: 154, endPoint y: 9, distance: 8.2
click at [148, 15] on input "851" at bounding box center [124, 14] width 129 height 12
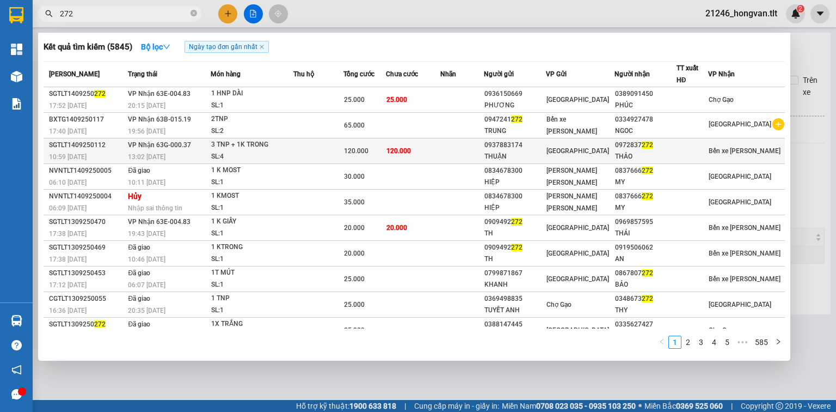
type input "272"
click at [420, 148] on td "120.000" at bounding box center [413, 151] width 54 height 26
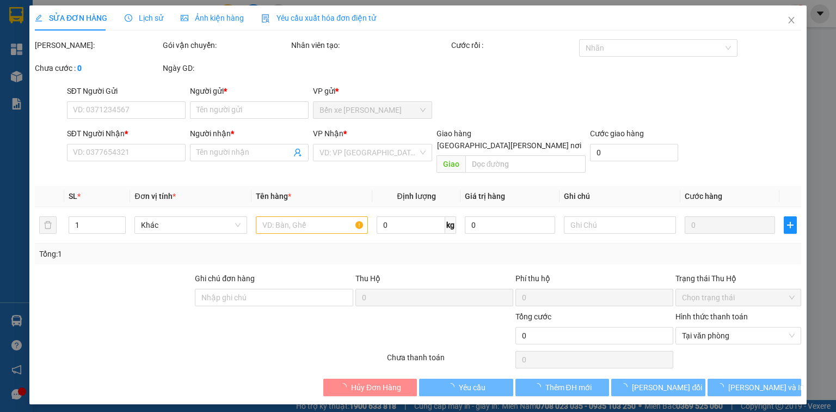
type input "0937883174"
type input "THUẬN"
type input "0972837272"
type input "THẢO"
type input "120.000"
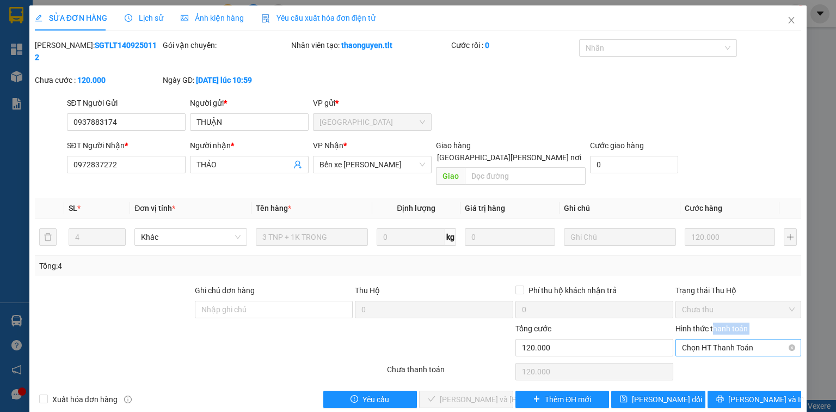
drag, startPoint x: 712, startPoint y: 314, endPoint x: 712, endPoint y: 321, distance: 7.1
click at [712, 322] on div "Hình thức thanh toán Chọn HT Thanh Toán" at bounding box center [739, 341] width 126 height 38
click at [713, 339] on span "Chọn HT Thanh Toán" at bounding box center [738, 347] width 113 height 16
click at [718, 338] on div "Tại văn phòng" at bounding box center [739, 344] width 126 height 17
type input "0"
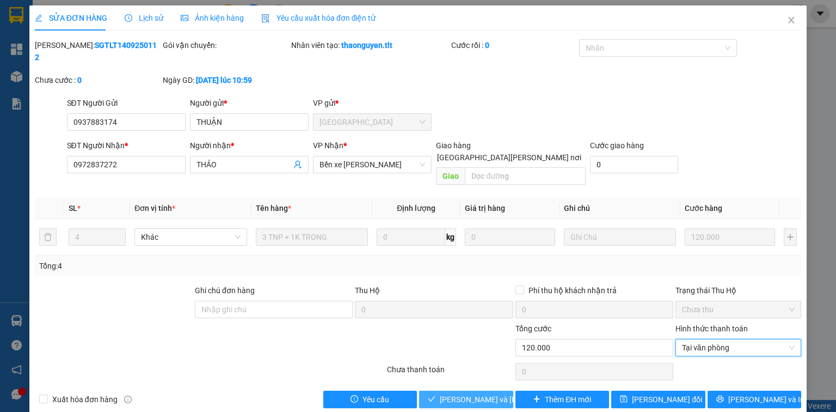
click at [472, 393] on span "[PERSON_NAME] và [PERSON_NAME] hàng" at bounding box center [513, 399] width 147 height 12
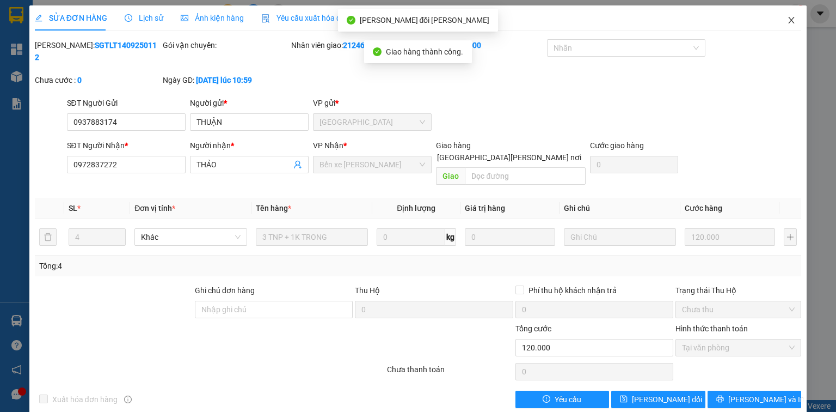
click at [793, 20] on icon "close" at bounding box center [791, 20] width 9 height 9
